Goal: Find specific page/section: Find specific page/section

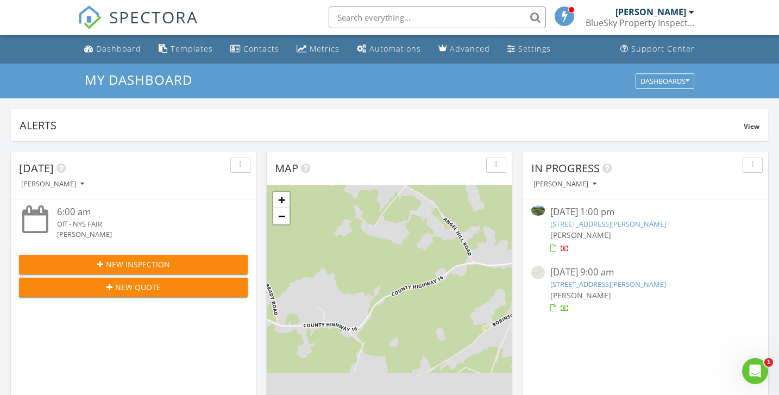
click at [627, 223] on link "306 Taylor Rd, Richfield Springs, NY 13439" at bounding box center [608, 224] width 116 height 10
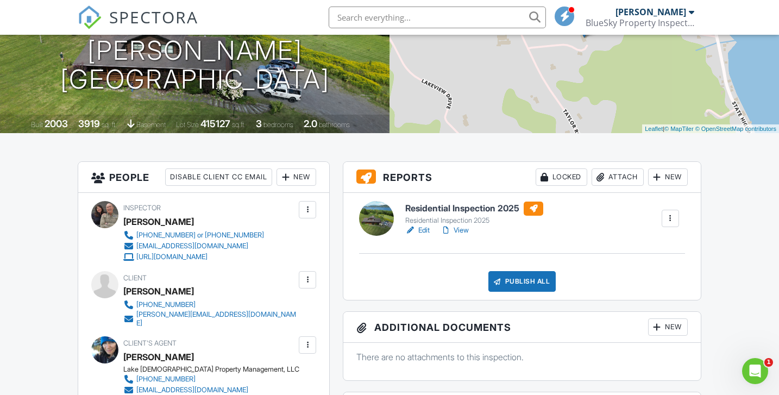
scroll to position [160, 0]
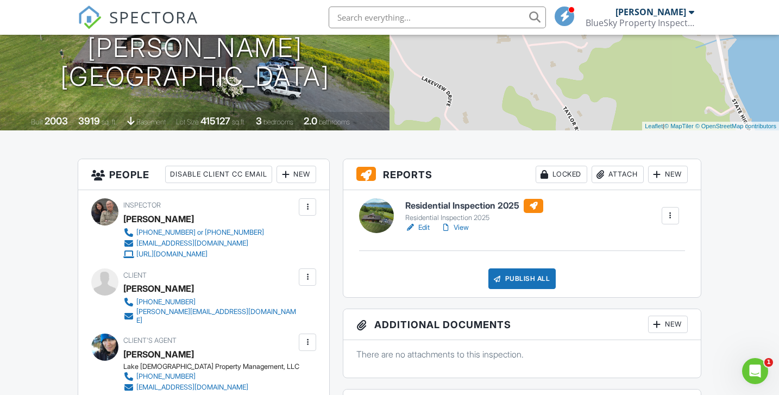
click at [489, 202] on h6 "Residential Inspection 2025" at bounding box center [474, 206] width 138 height 14
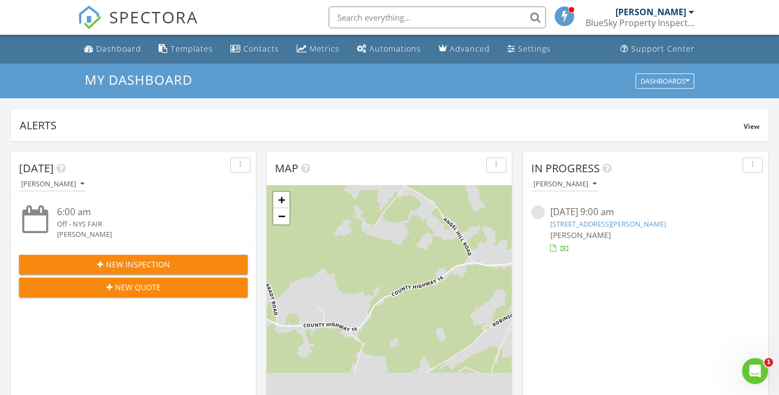
click at [639, 222] on link "148 Sears Pond Rd, Sherburne, NY 13460" at bounding box center [608, 224] width 116 height 10
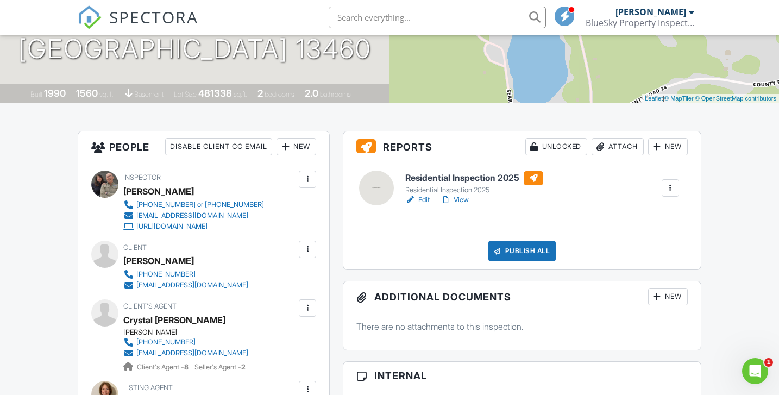
scroll to position [195, 0]
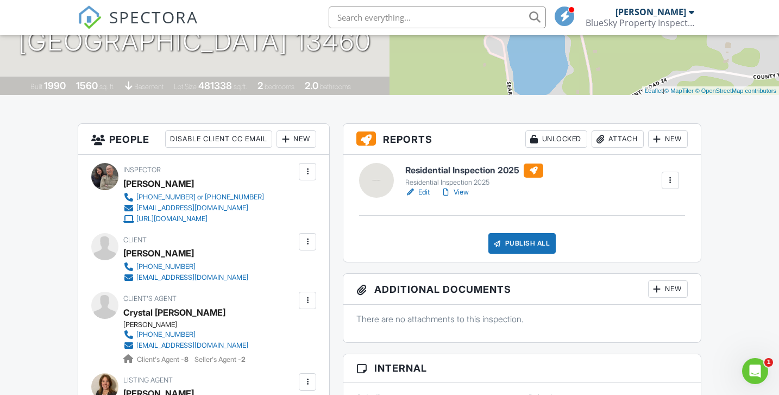
click at [507, 167] on h6 "Residential Inspection 2025" at bounding box center [474, 171] width 138 height 14
